Goal: Task Accomplishment & Management: Complete application form

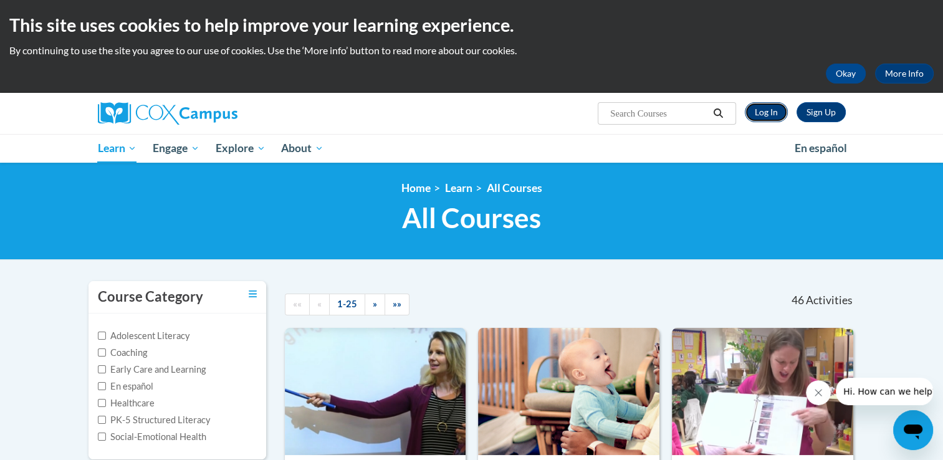
click at [770, 107] on link "Log In" at bounding box center [765, 112] width 43 height 20
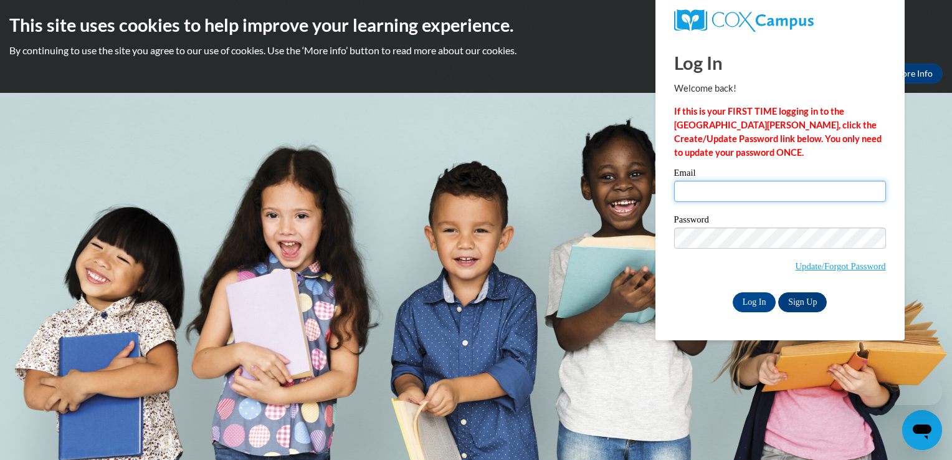
click at [705, 184] on input "Email" at bounding box center [780, 191] width 212 height 21
type input "amyjefferymoore@gmail.com"
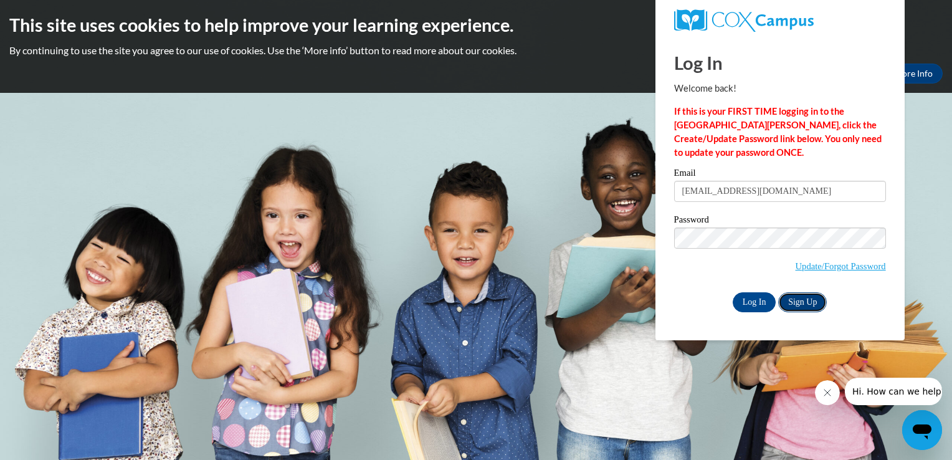
click at [806, 305] on link "Sign Up" at bounding box center [802, 302] width 49 height 20
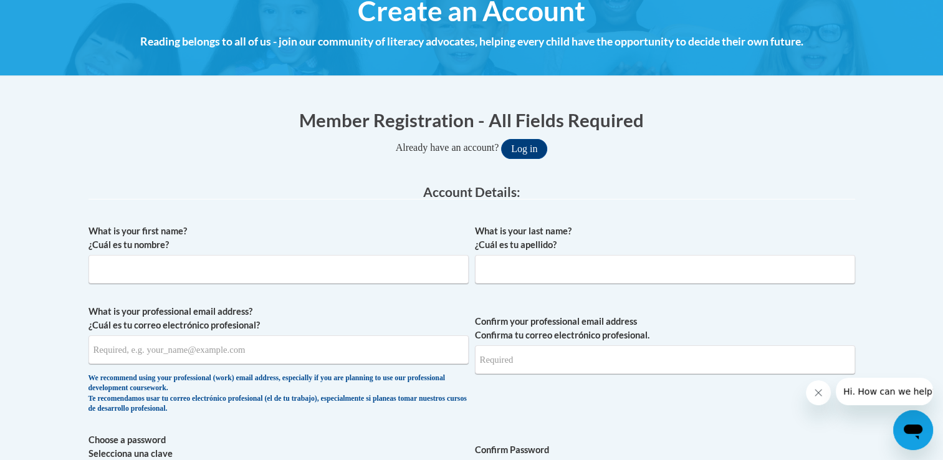
scroll to position [162, 0]
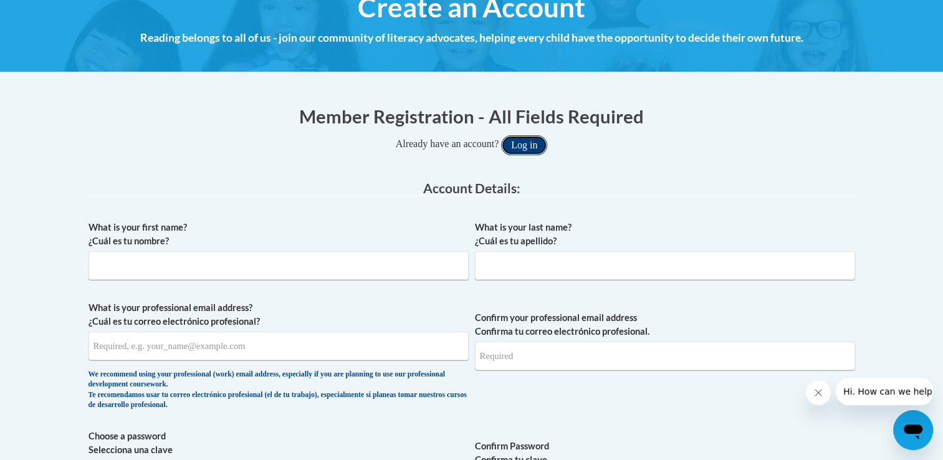
click at [521, 141] on button "Log in" at bounding box center [524, 145] width 46 height 20
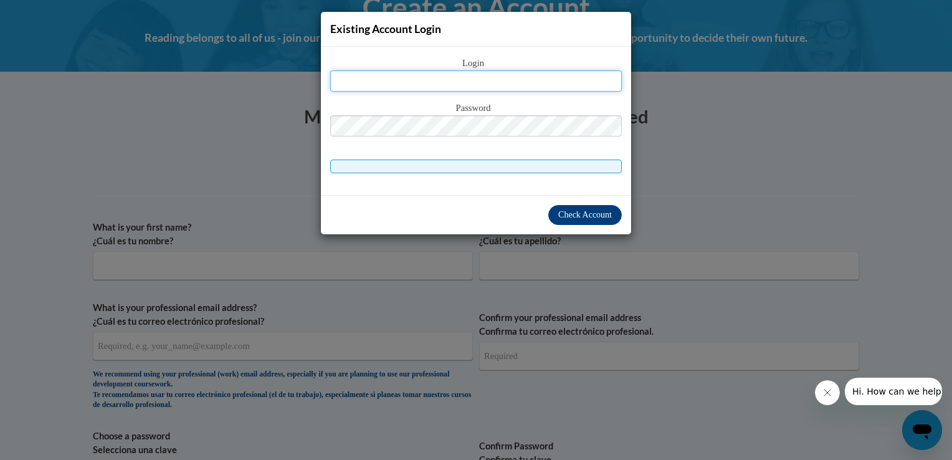
click at [427, 86] on input "text" at bounding box center [476, 80] width 292 height 21
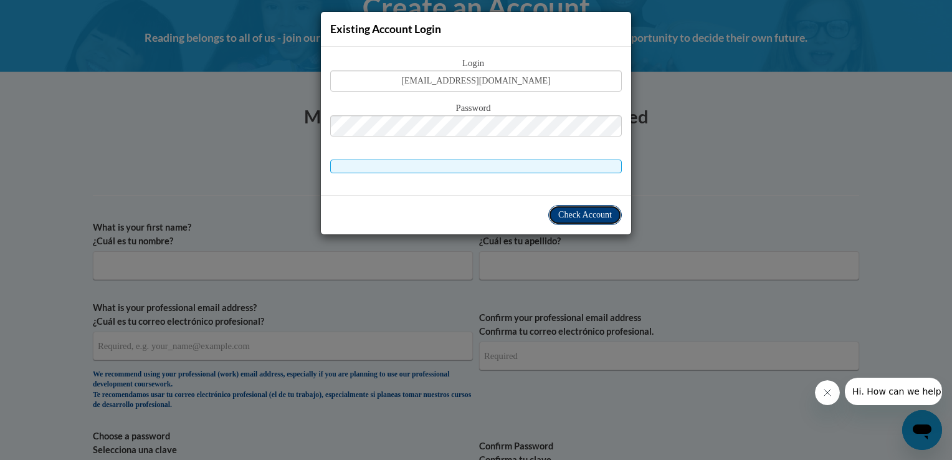
click at [576, 210] on span "Check Account" at bounding box center [585, 214] width 54 height 9
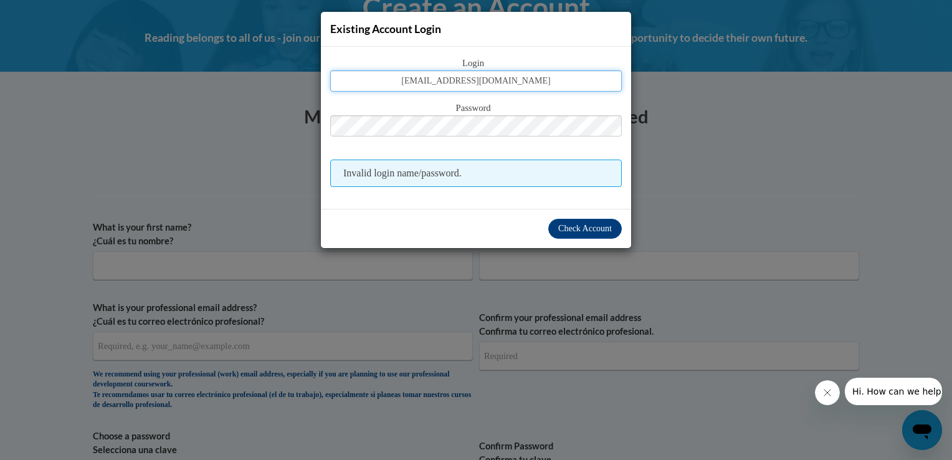
click at [546, 83] on input "amyjefferymoore@gmail.com" at bounding box center [476, 80] width 292 height 21
type input "amyjefferymoore@gmail.com"
click at [584, 228] on span "Check Account" at bounding box center [585, 228] width 54 height 9
click at [567, 226] on span "Check Account" at bounding box center [585, 228] width 54 height 9
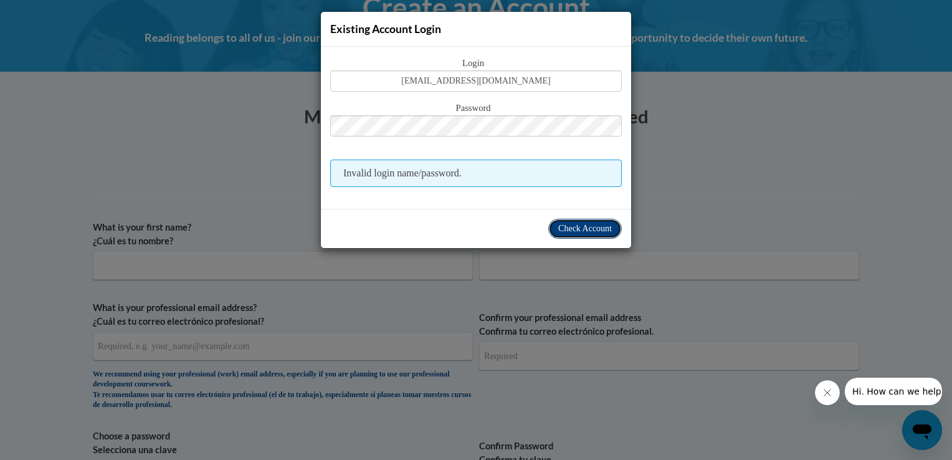
click at [567, 226] on span "Check Account" at bounding box center [585, 228] width 54 height 9
click at [688, 201] on div "Existing Account Login Login amyjefferymoore@gmail.com Password Invalid login n…" at bounding box center [476, 230] width 952 height 460
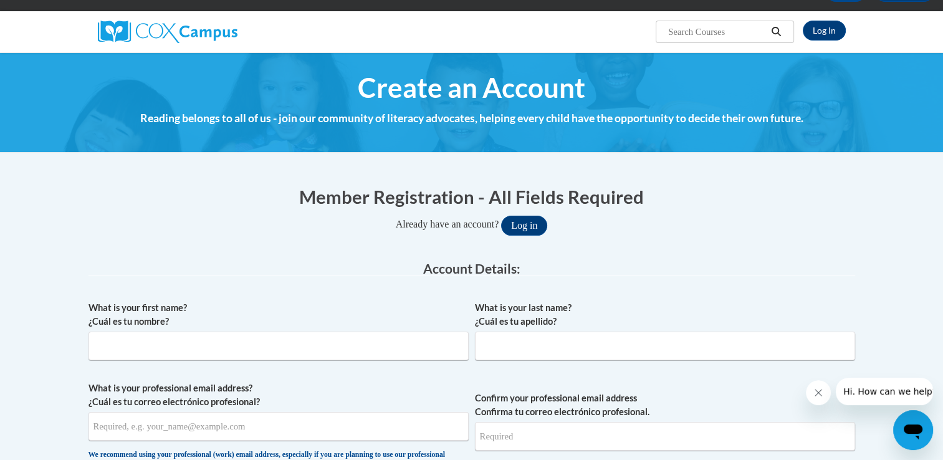
scroll to position [0, 0]
